Goal: Find specific page/section: Find specific page/section

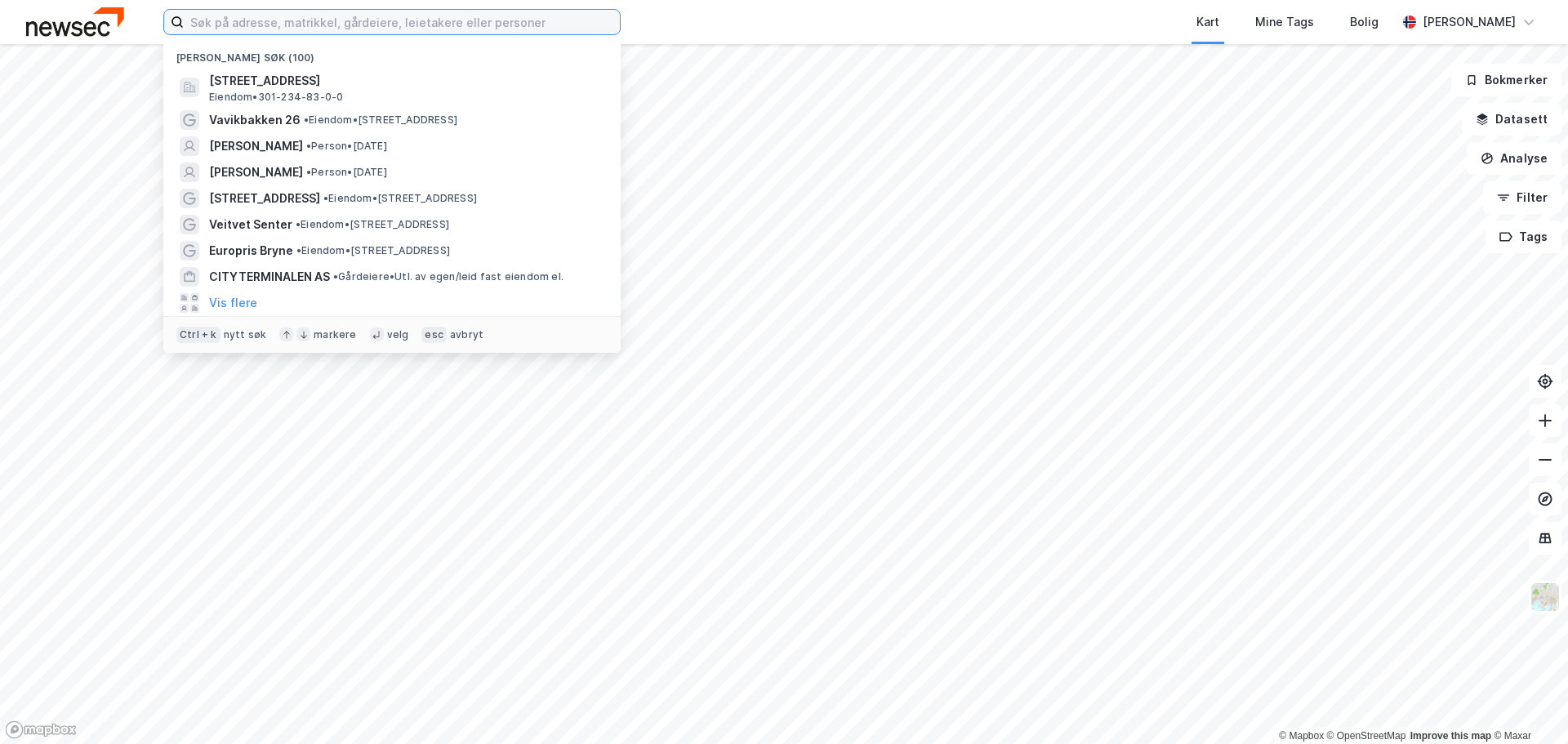
click at [387, 11] on input at bounding box center [401, 22] width 436 height 24
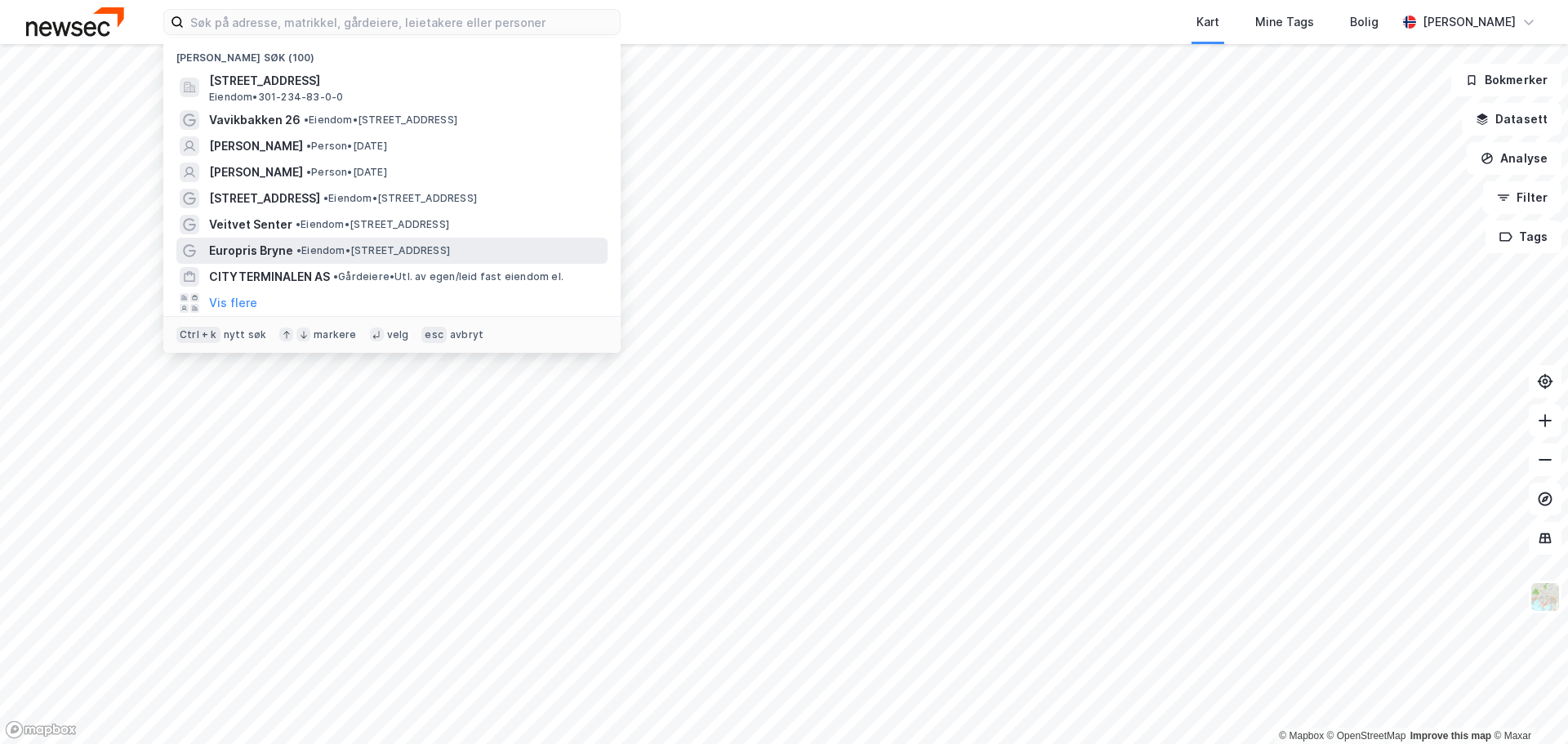
click at [318, 245] on span "• Eiendom • Reevegen 13, 4340 Bryne" at bounding box center [373, 250] width 154 height 13
